Goal: Task Accomplishment & Management: Manage account settings

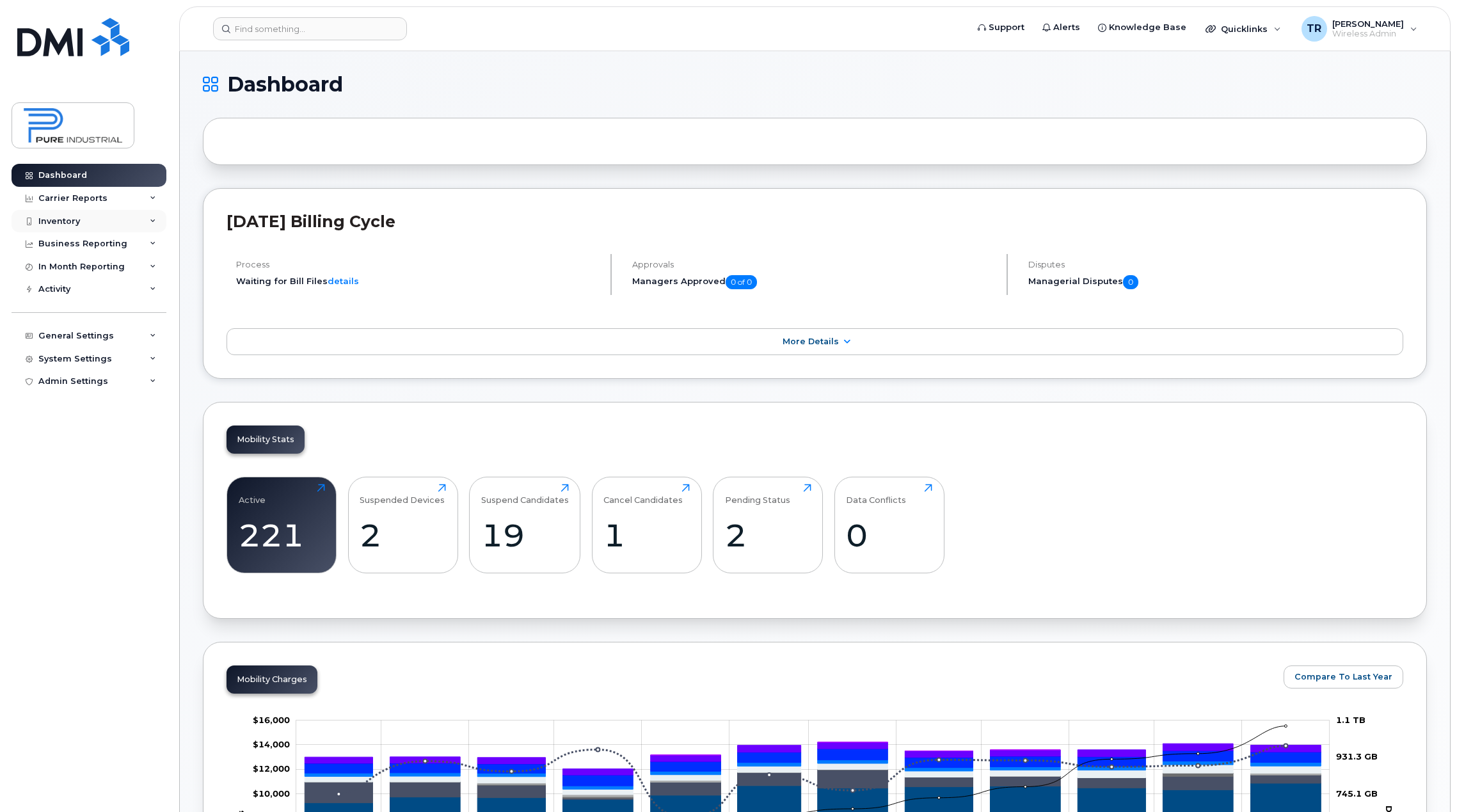
click at [65, 229] on div "Inventory" at bounding box center [89, 222] width 155 height 23
click at [69, 243] on div "Mobility Devices" at bounding box center [81, 244] width 73 height 12
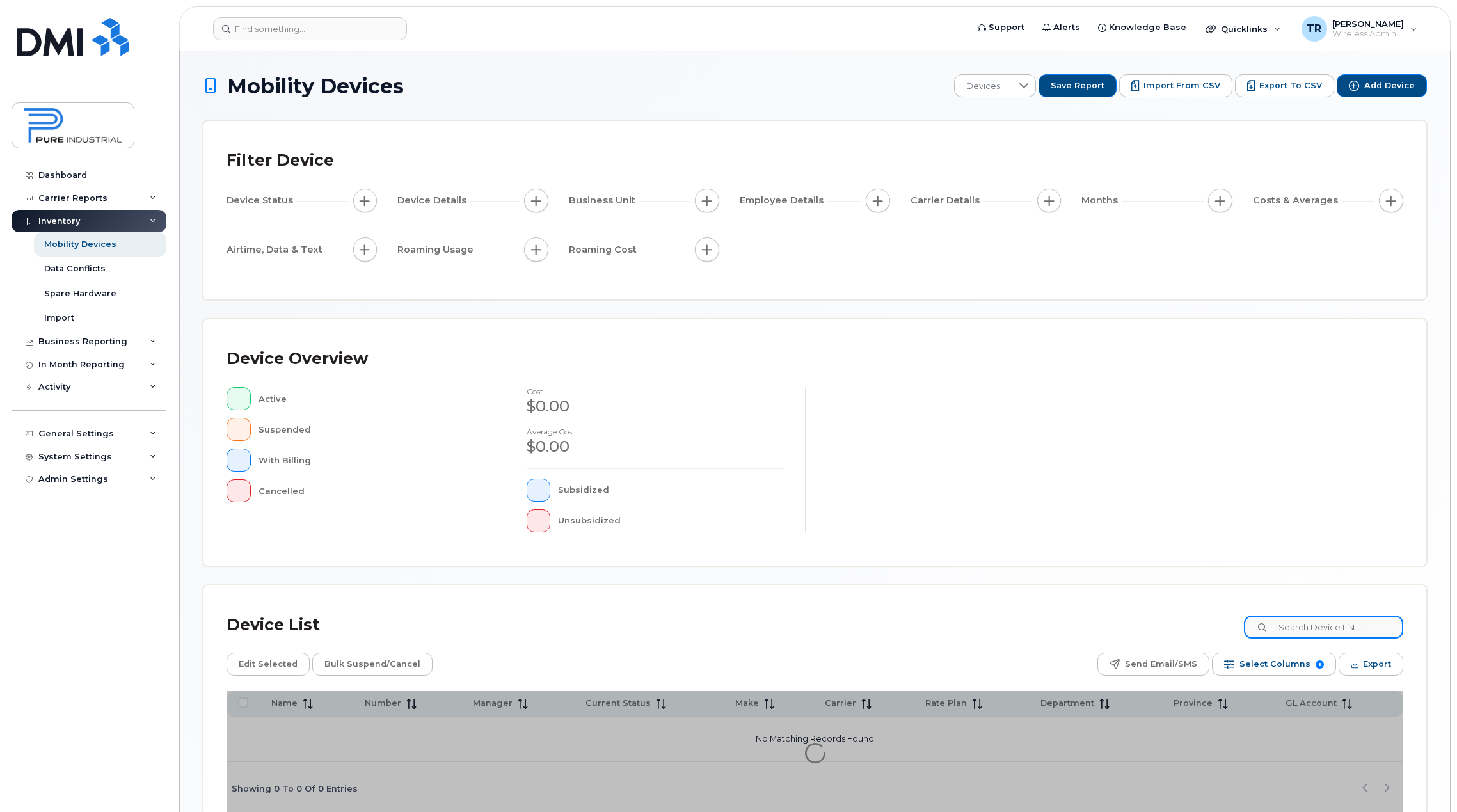
click at [1339, 620] on input at bounding box center [1323, 627] width 159 height 23
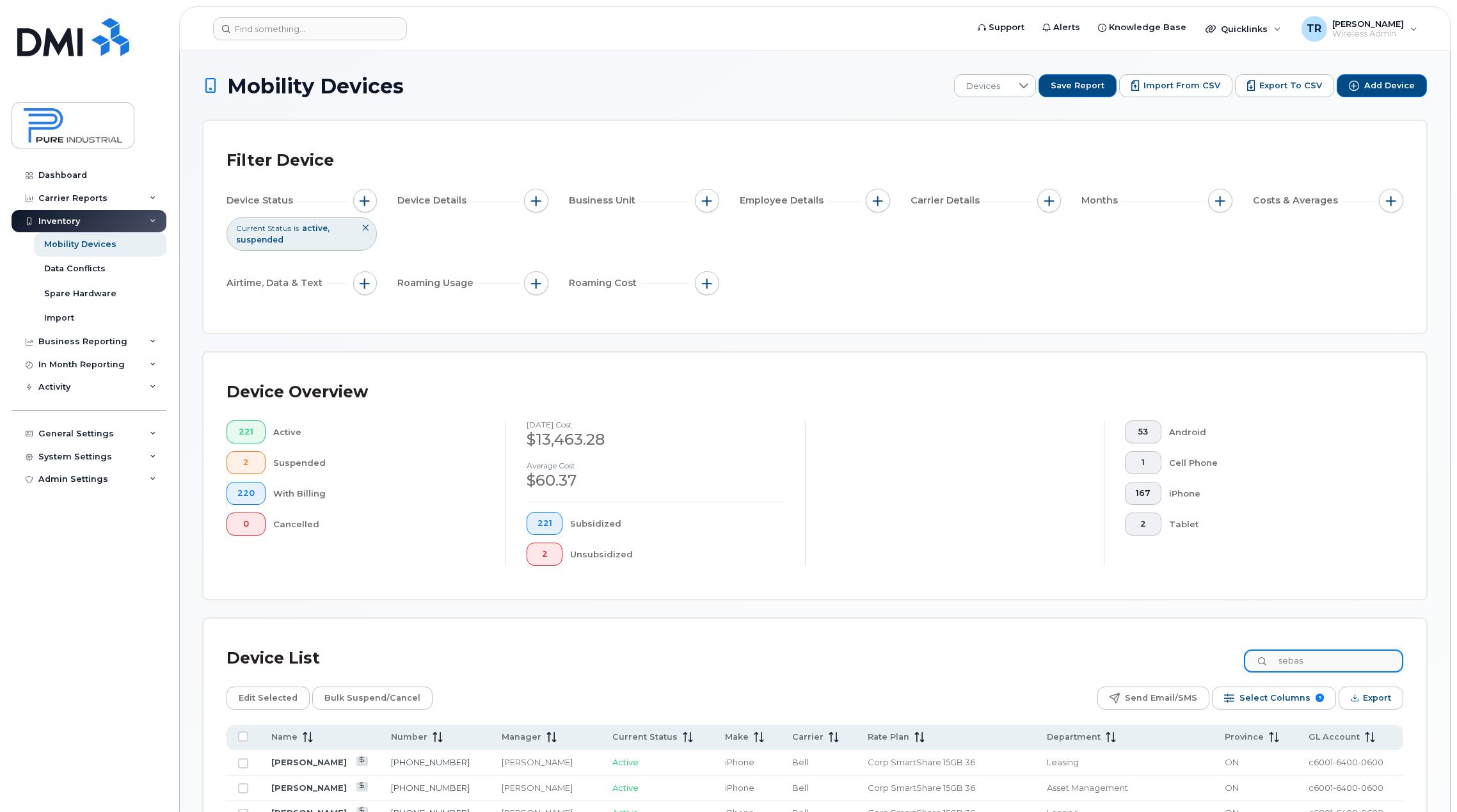
type input "sebas"
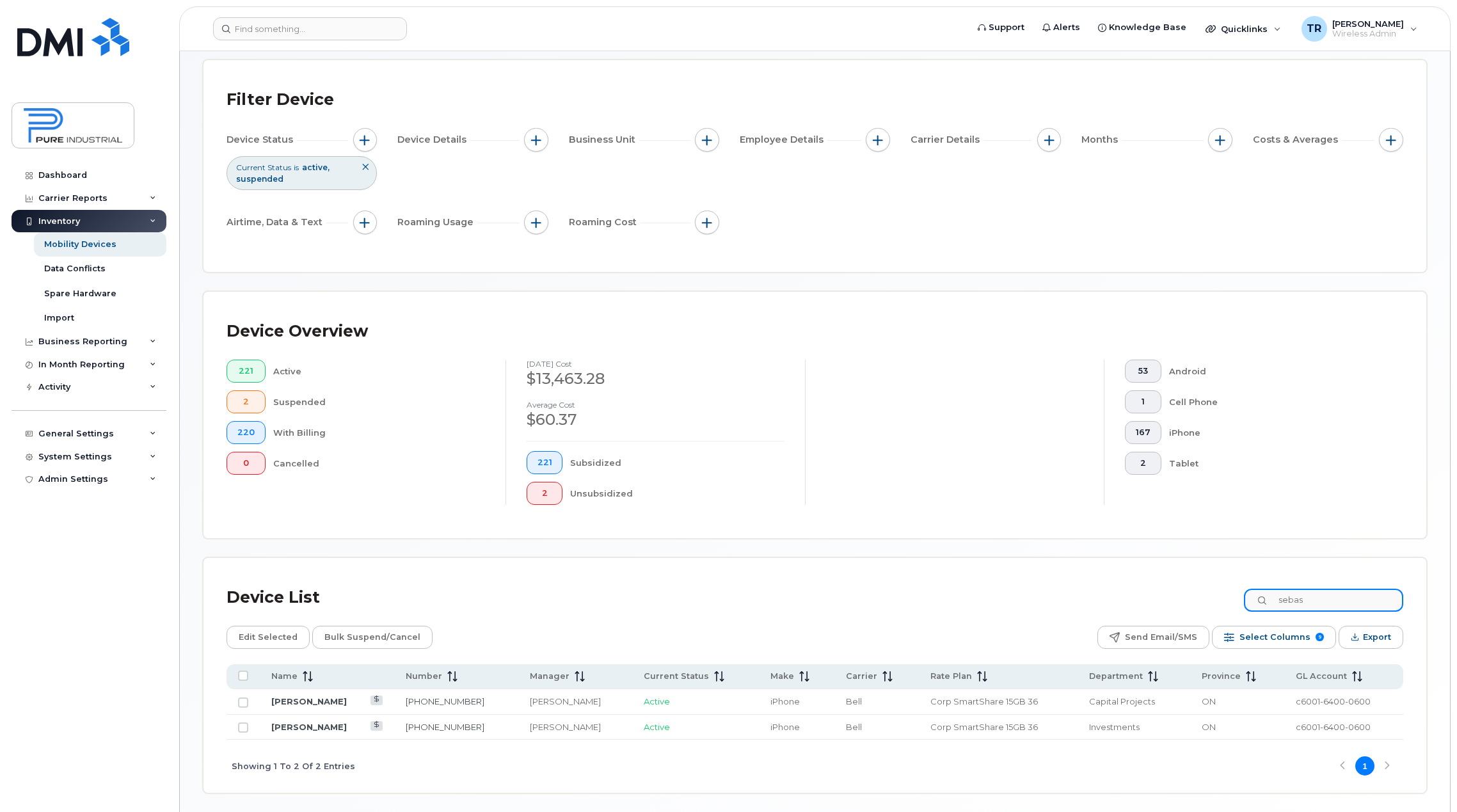
scroll to position [64, 0]
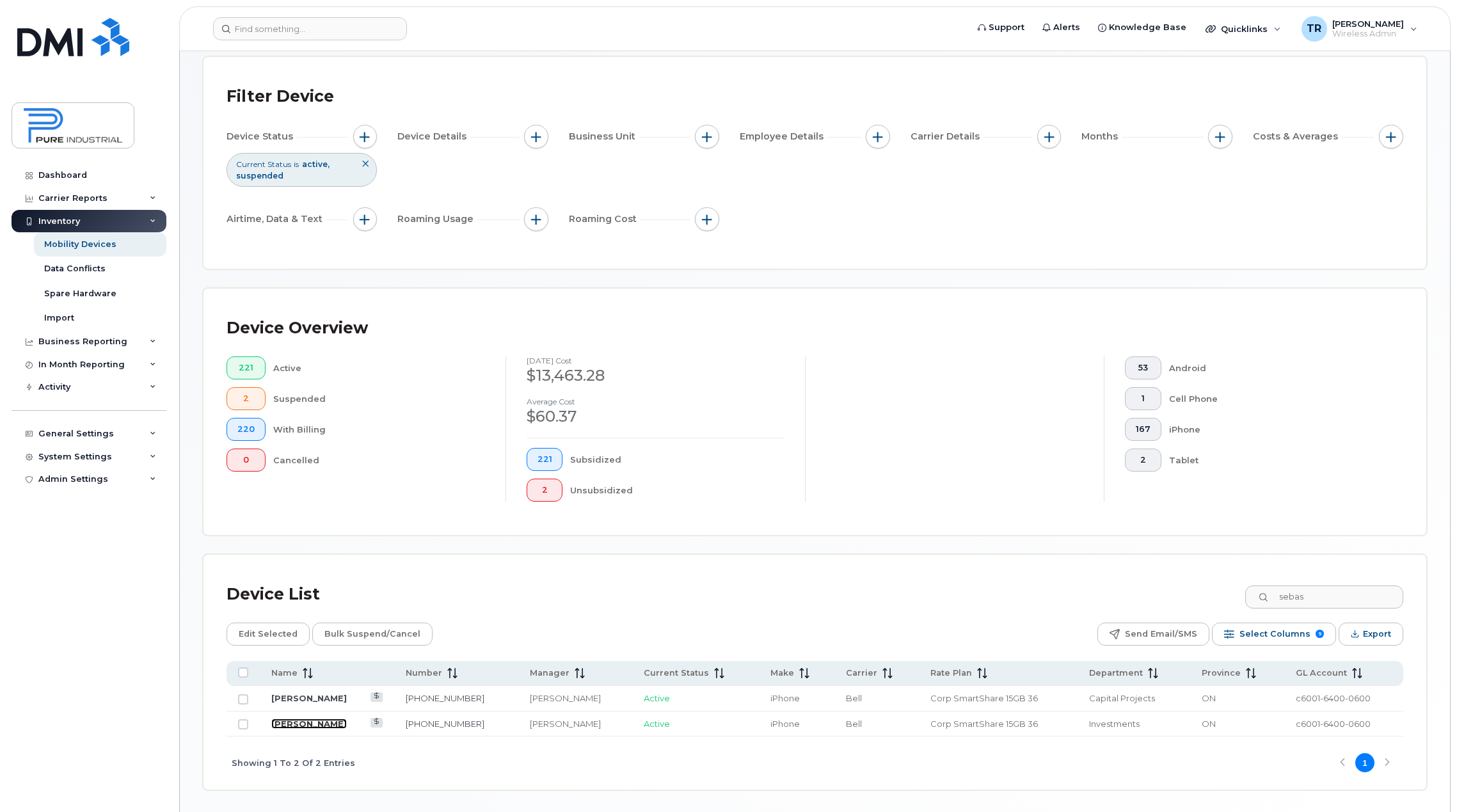
click at [331, 723] on link "[PERSON_NAME]" at bounding box center [309, 723] width 76 height 10
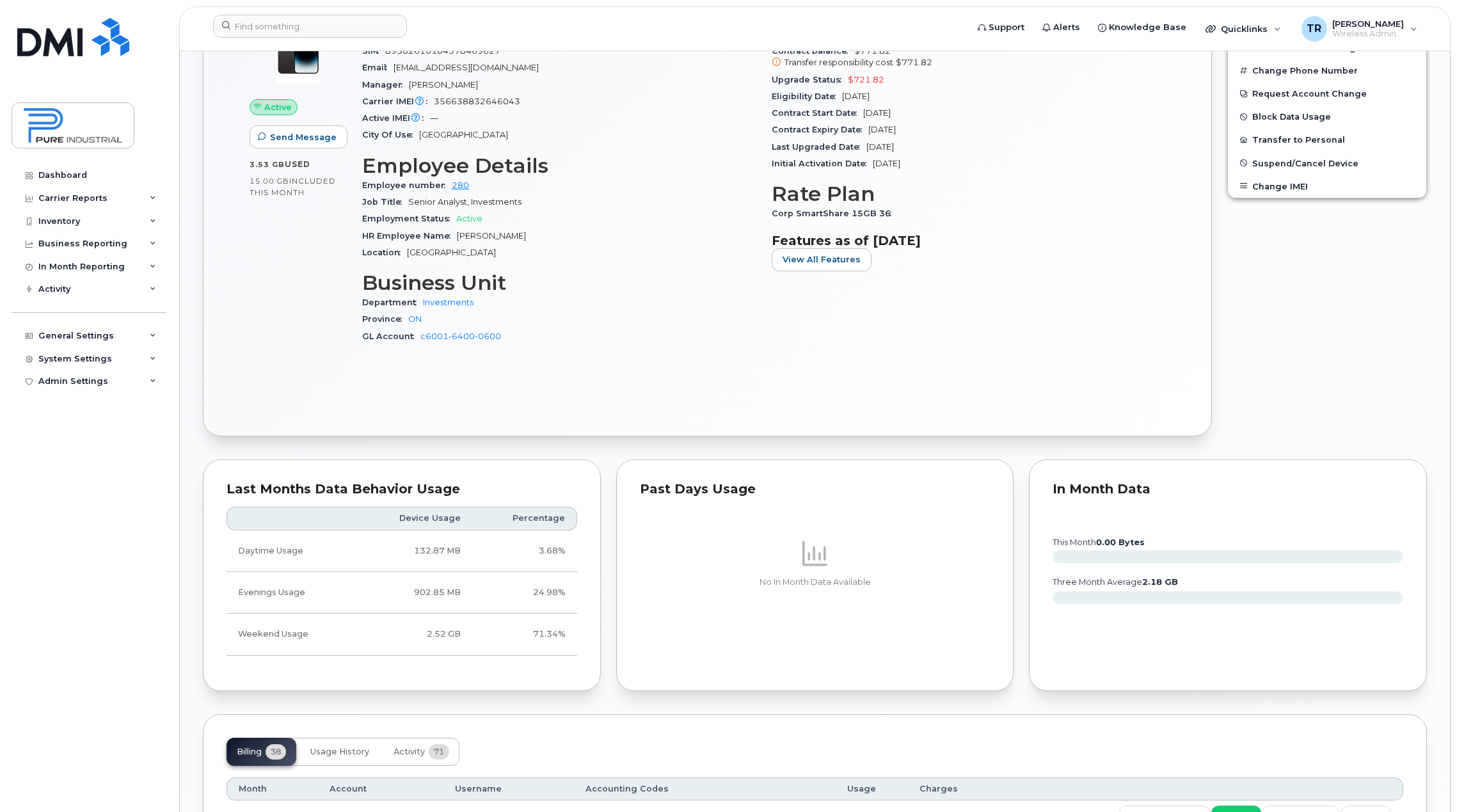
scroll to position [128, 0]
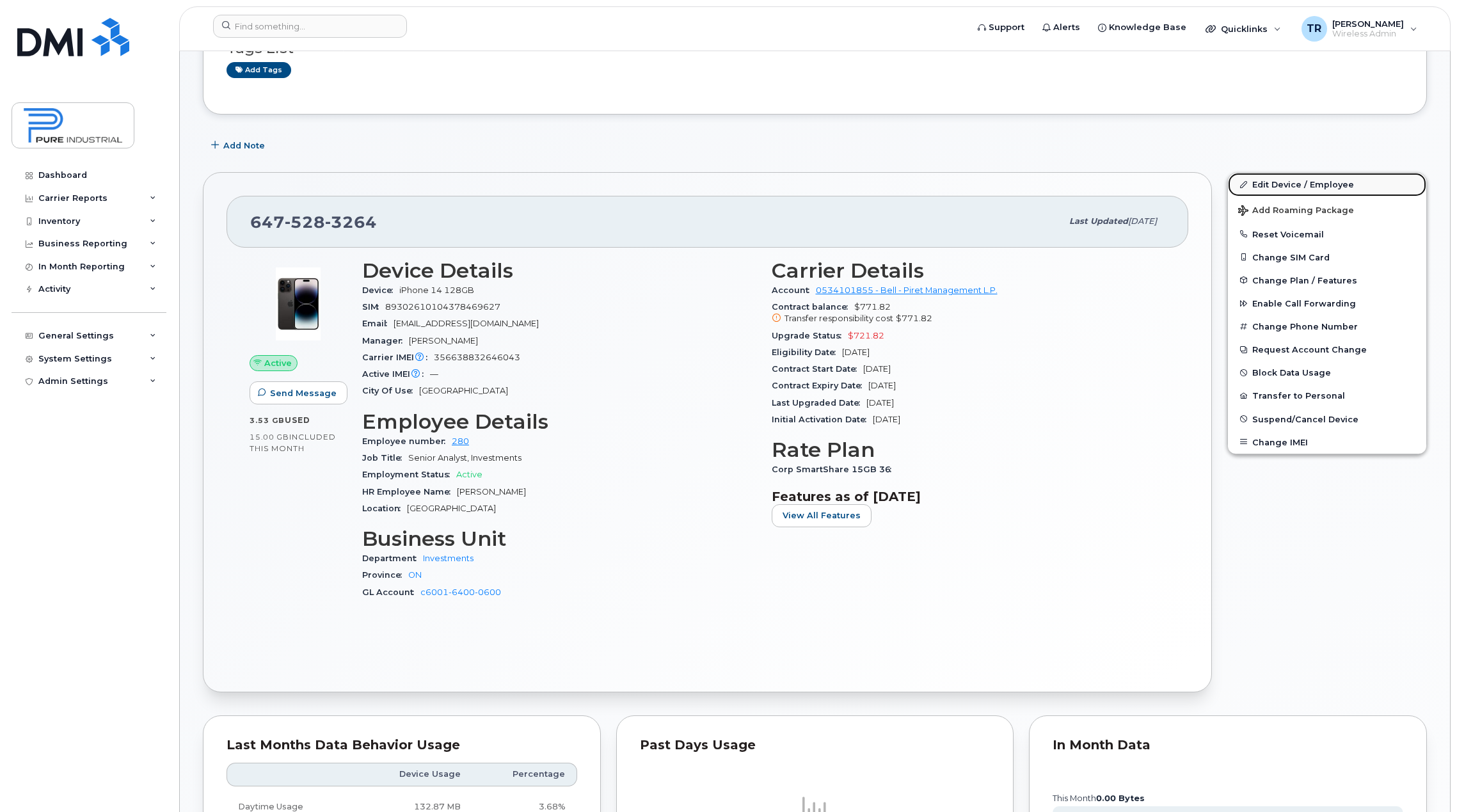
click at [1293, 180] on link "Edit Device / Employee" at bounding box center [1327, 184] width 198 height 23
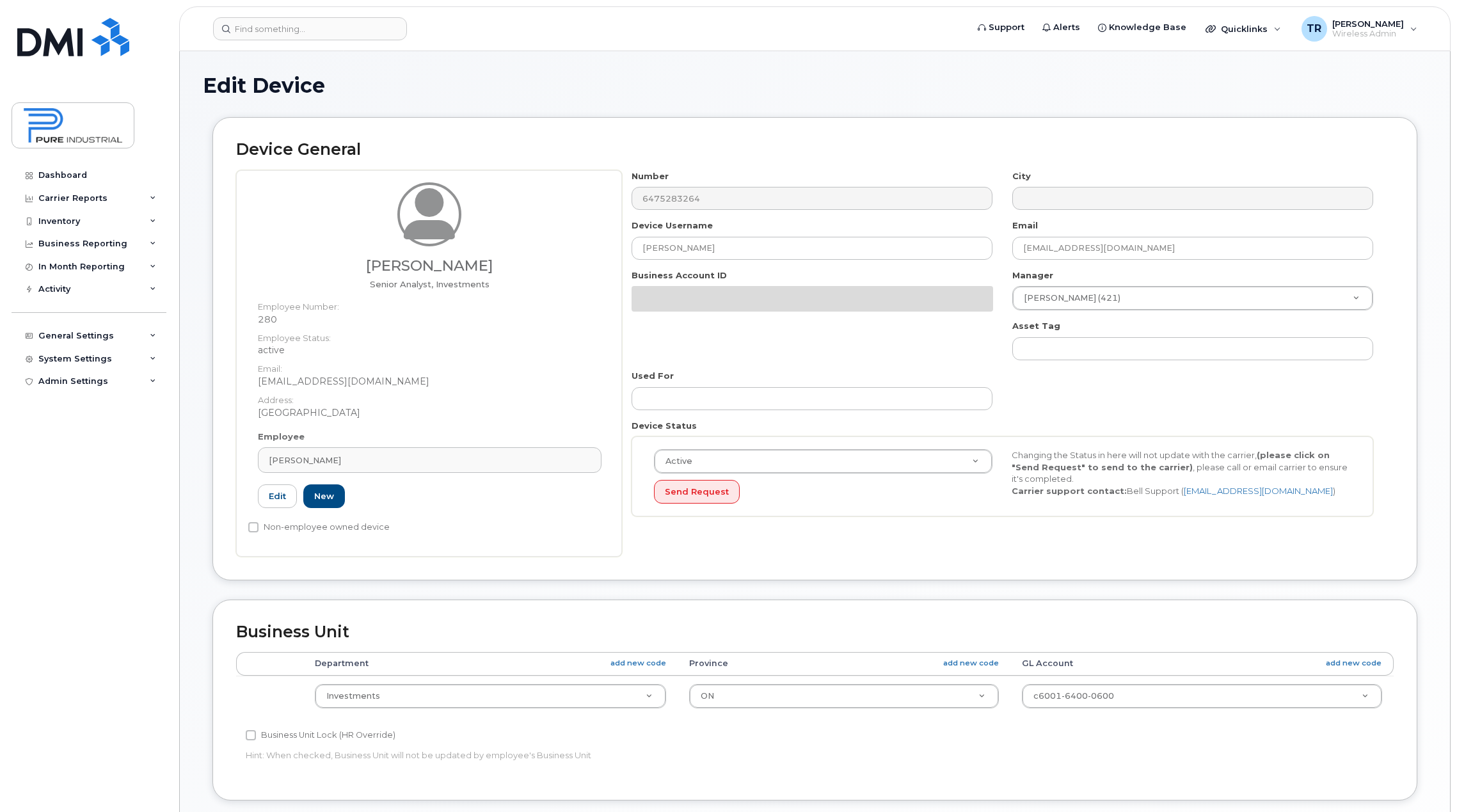
select select "5773517"
select select "5773507"
